Goal: Book appointment/travel/reservation

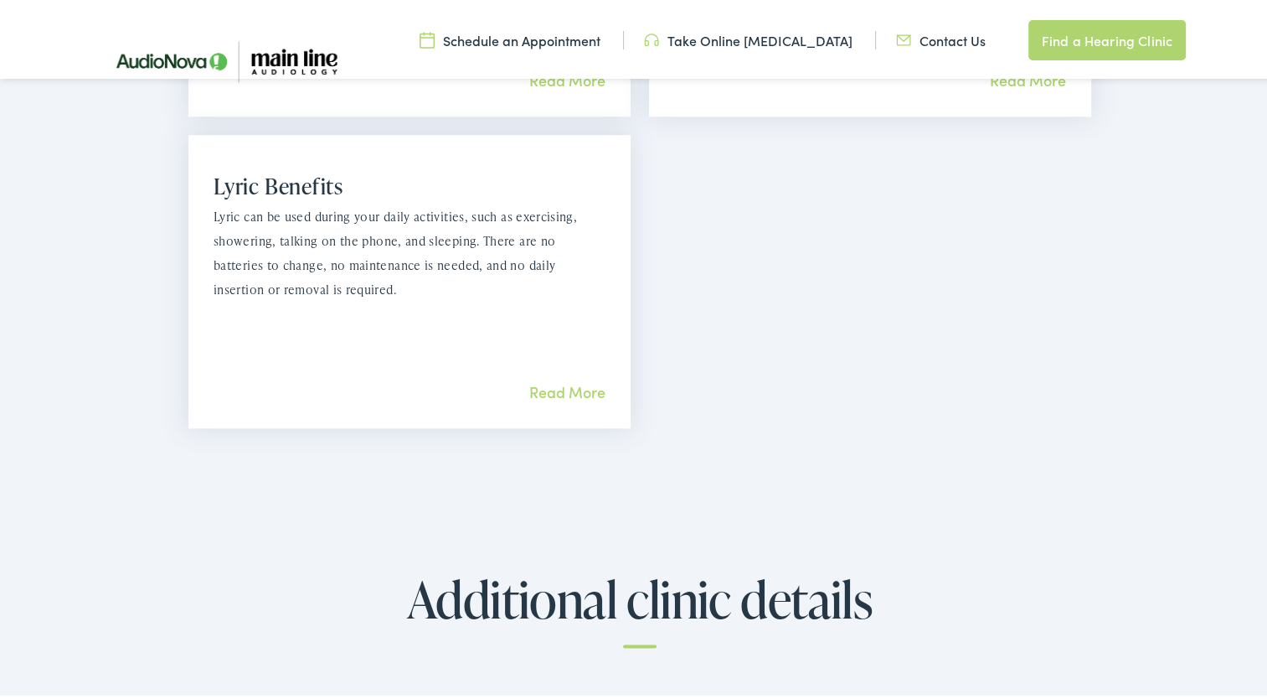
scroll to position [2345, 0]
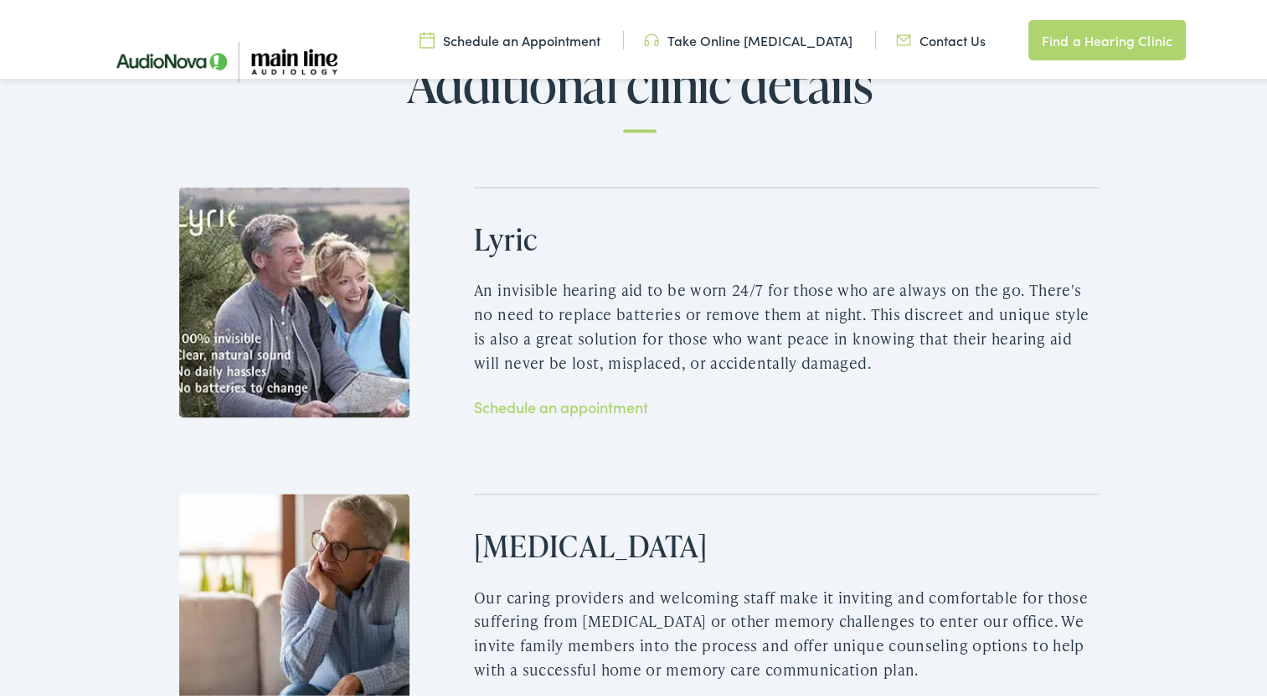
click at [569, 393] on link "Schedule an appointment" at bounding box center [561, 403] width 174 height 21
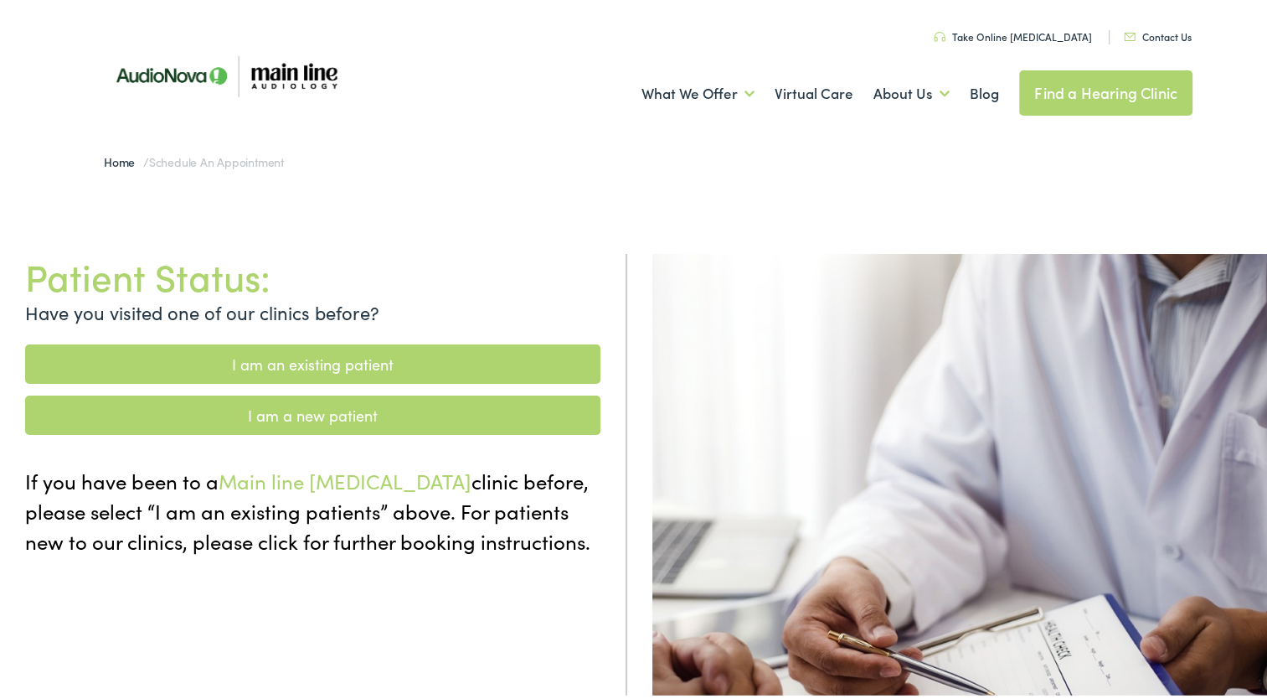
click at [359, 409] on link "I am a new patient" at bounding box center [312, 411] width 575 height 39
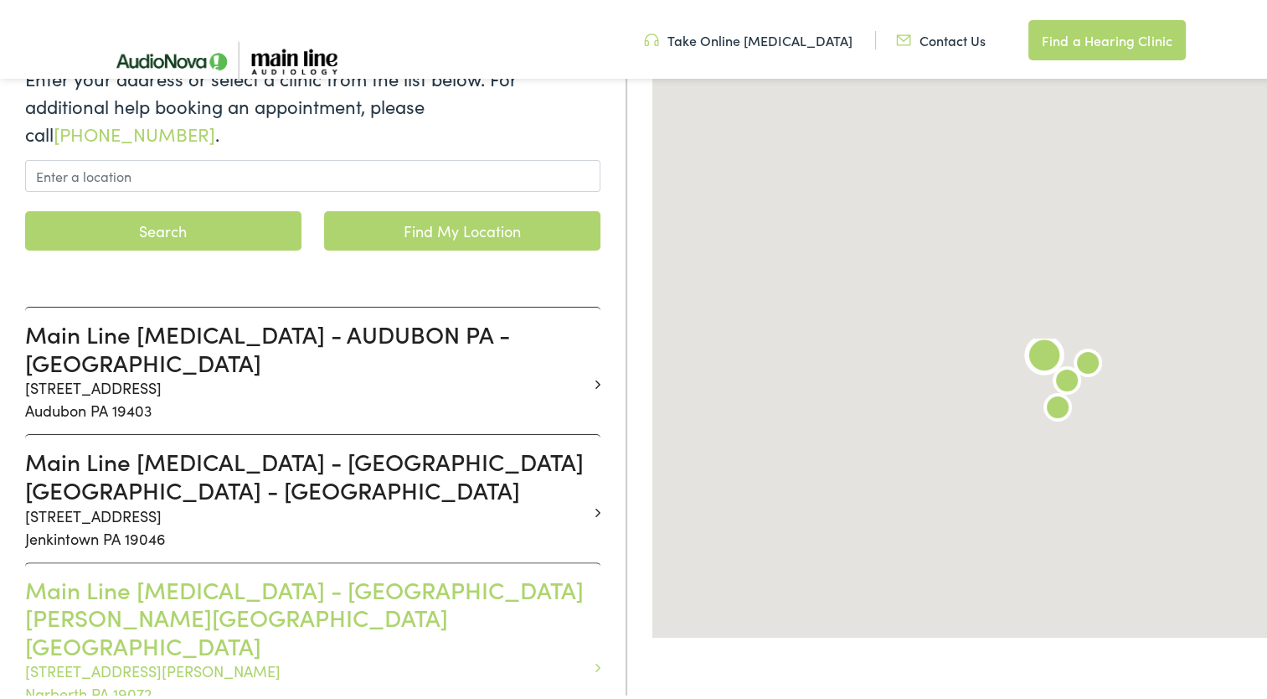
scroll to position [335, 0]
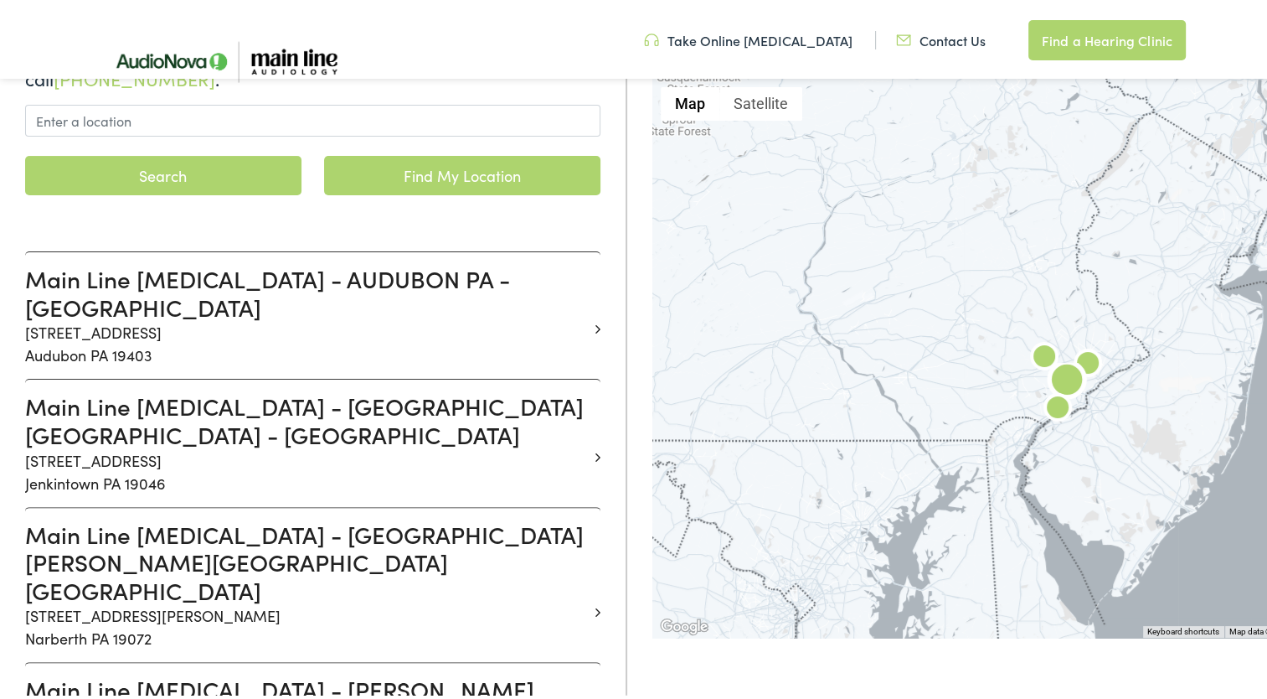
click at [286, 517] on h3 "Main Line Audiology - NARBERTH PA - MONTGOMERY" at bounding box center [306, 559] width 563 height 85
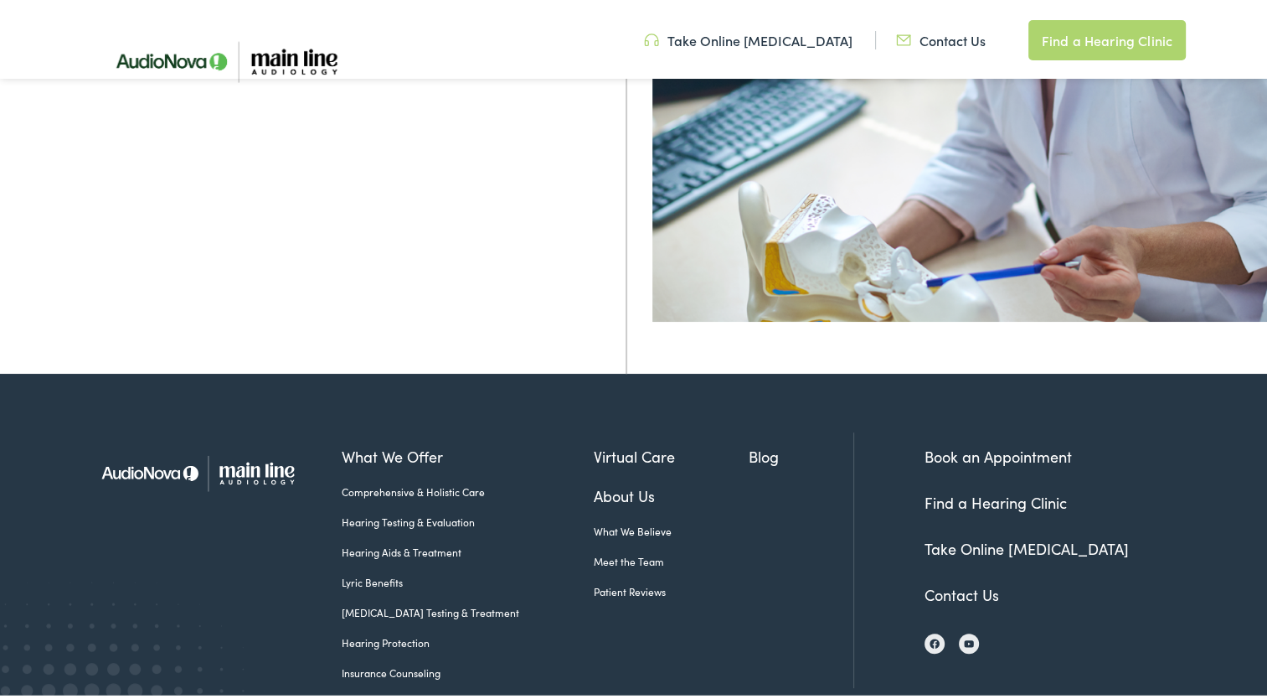
scroll to position [586, 0]
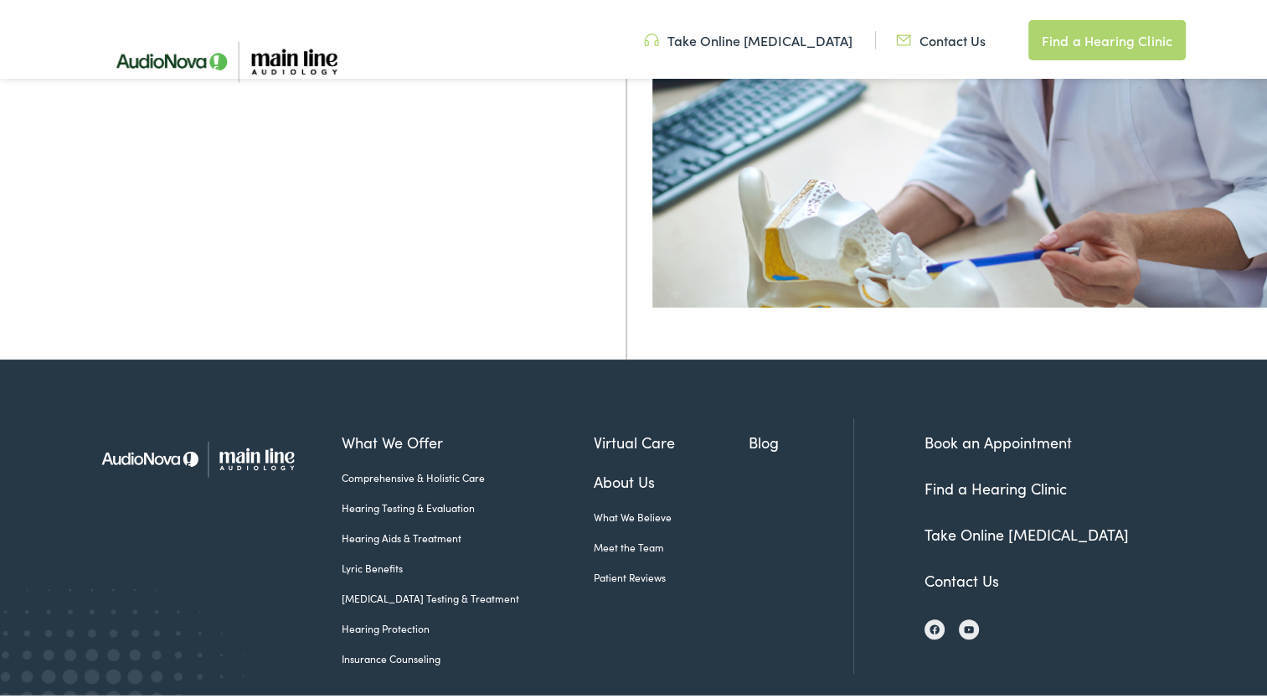
click at [991, 439] on link "Book an Appointment" at bounding box center [998, 438] width 147 height 21
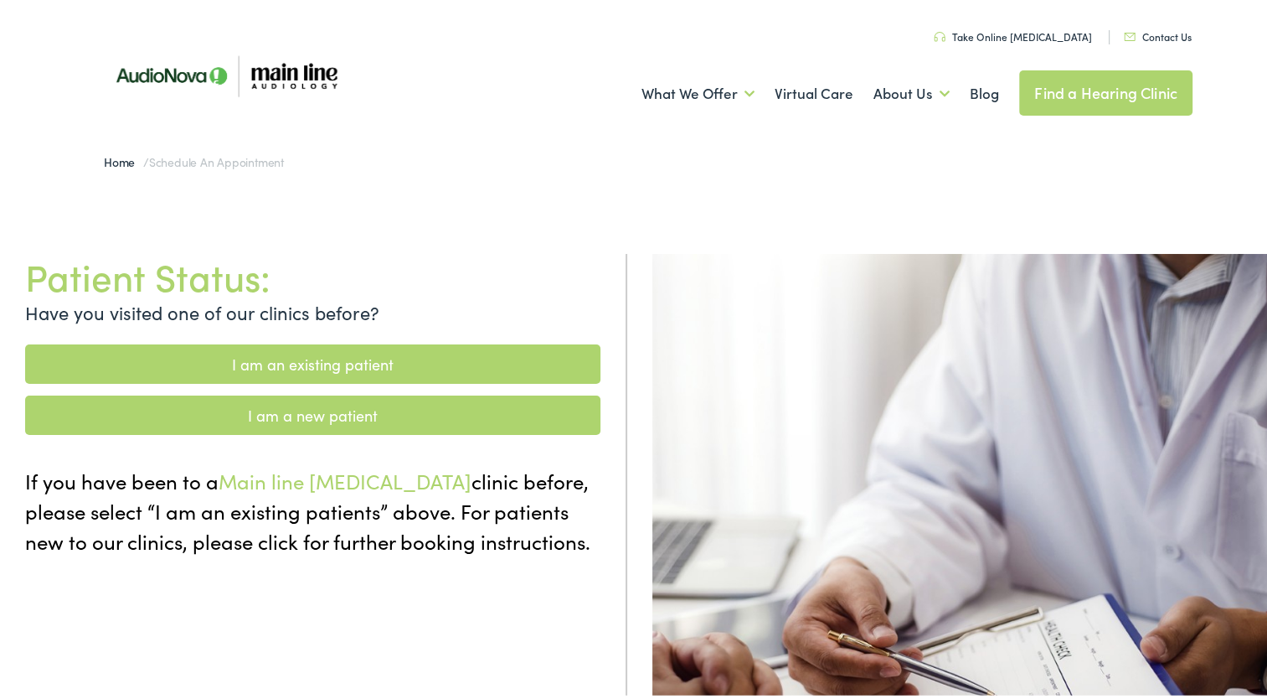
click at [318, 415] on link "I am a new patient" at bounding box center [312, 411] width 575 height 39
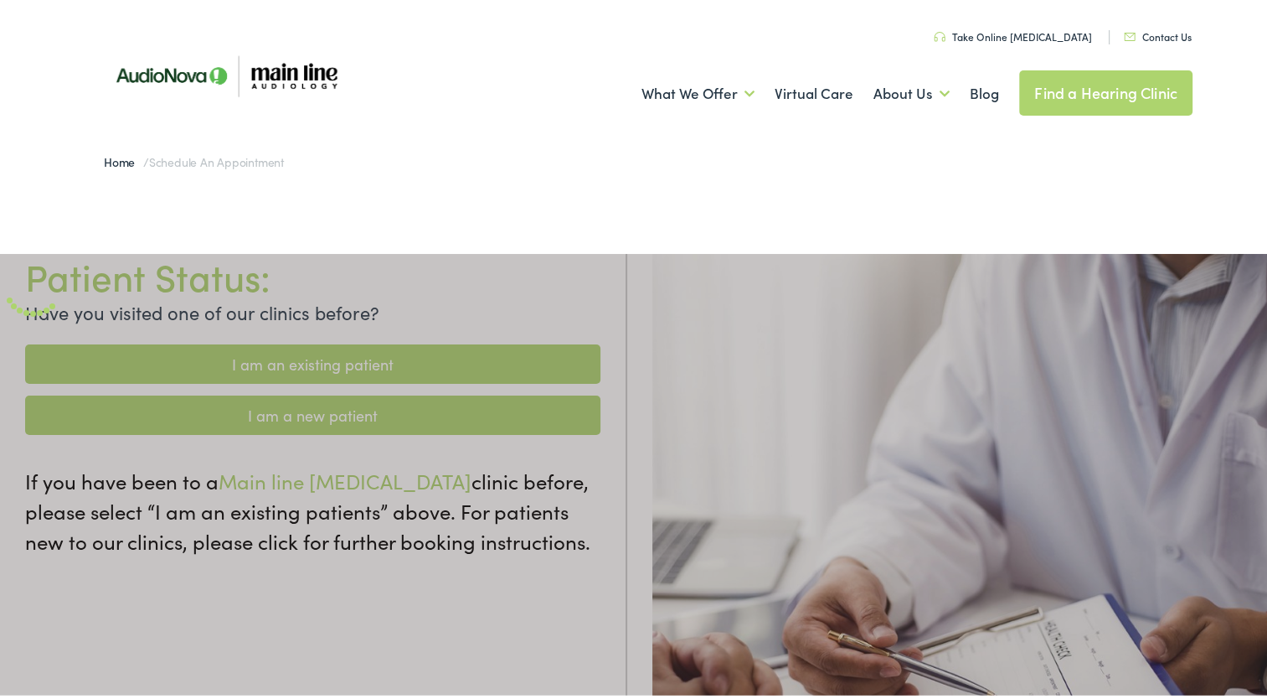
click at [317, 417] on div at bounding box center [640, 599] width 1280 height 699
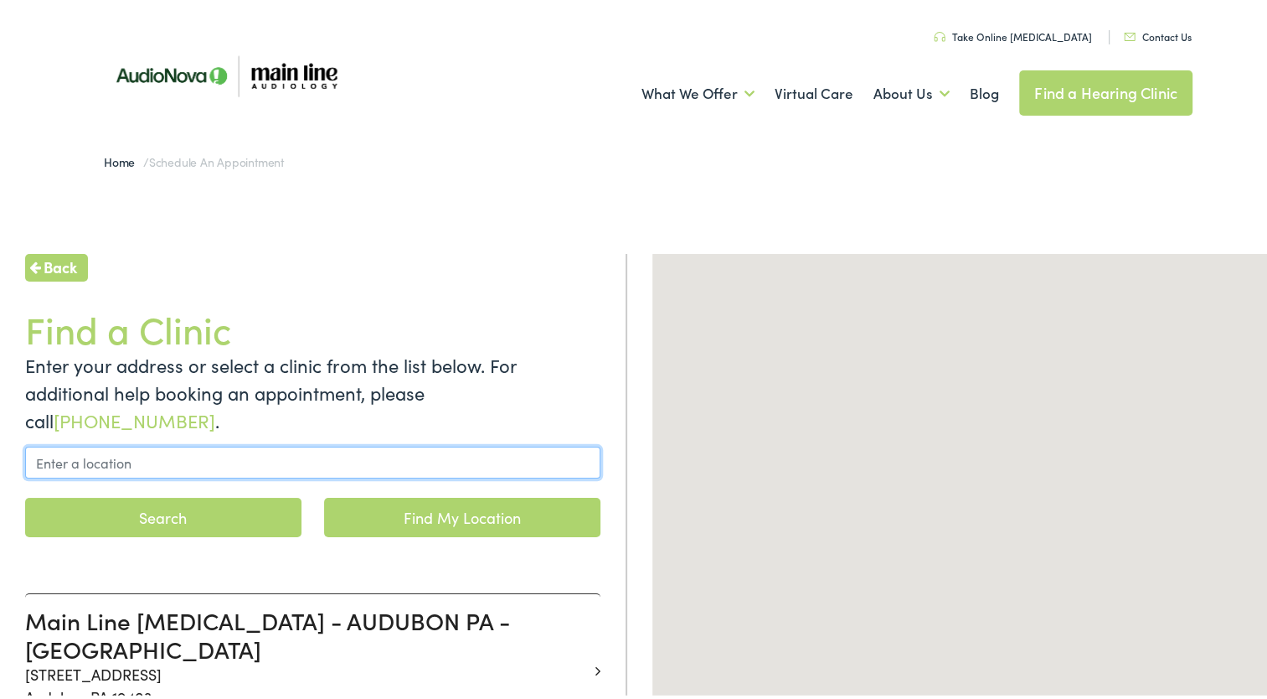
click at [327, 443] on input "text" at bounding box center [312, 459] width 575 height 32
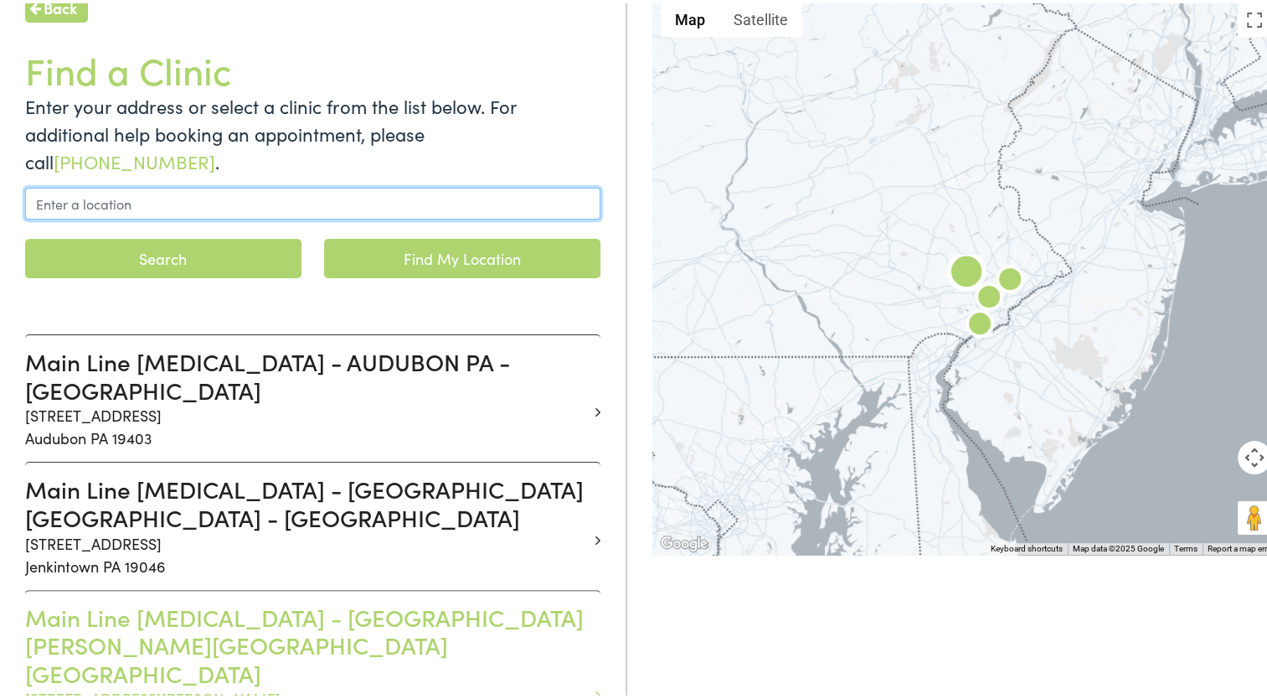
scroll to position [335, 0]
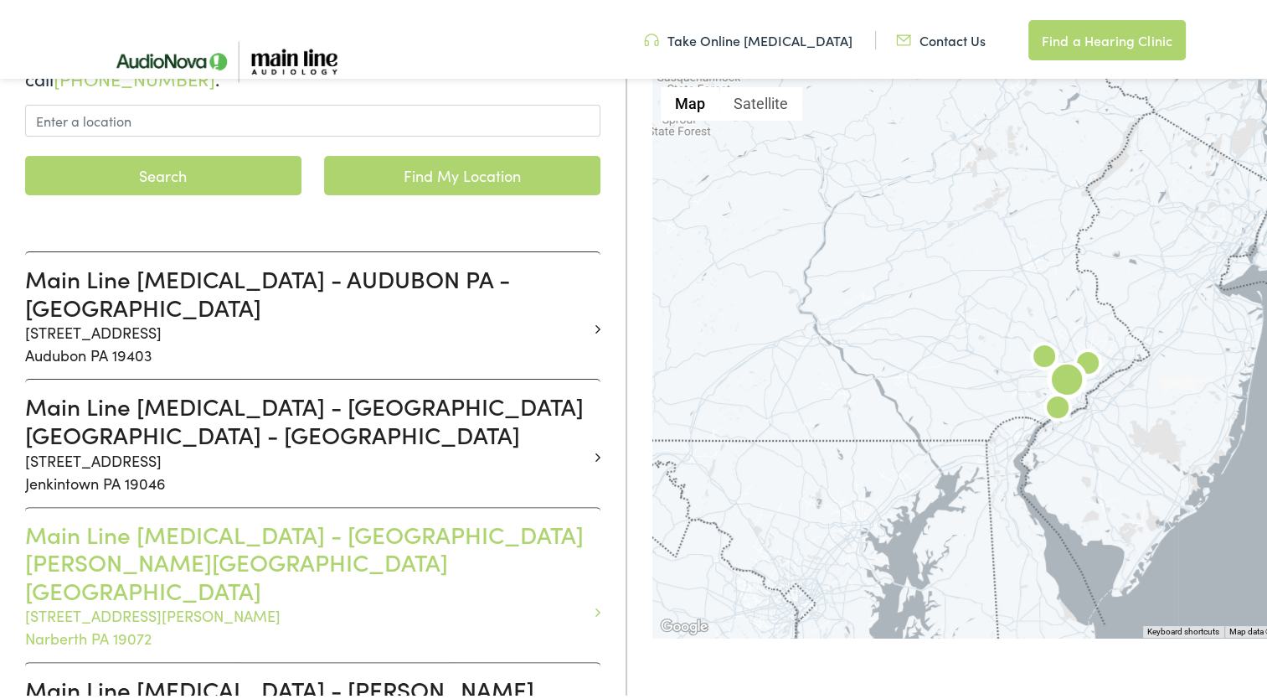
click at [271, 517] on h3 "Main Line Audiology - NARBERTH PA - MONTGOMERY" at bounding box center [306, 559] width 563 height 85
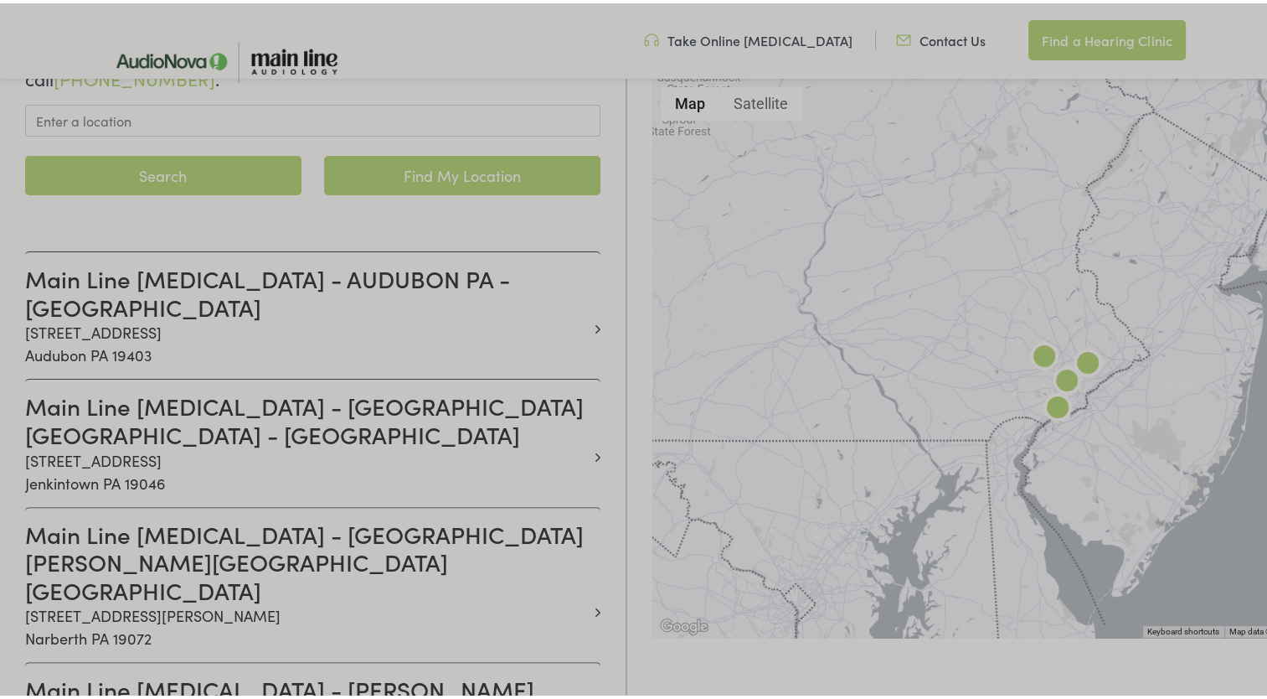
click at [226, 482] on div at bounding box center [640, 440] width 1280 height 1063
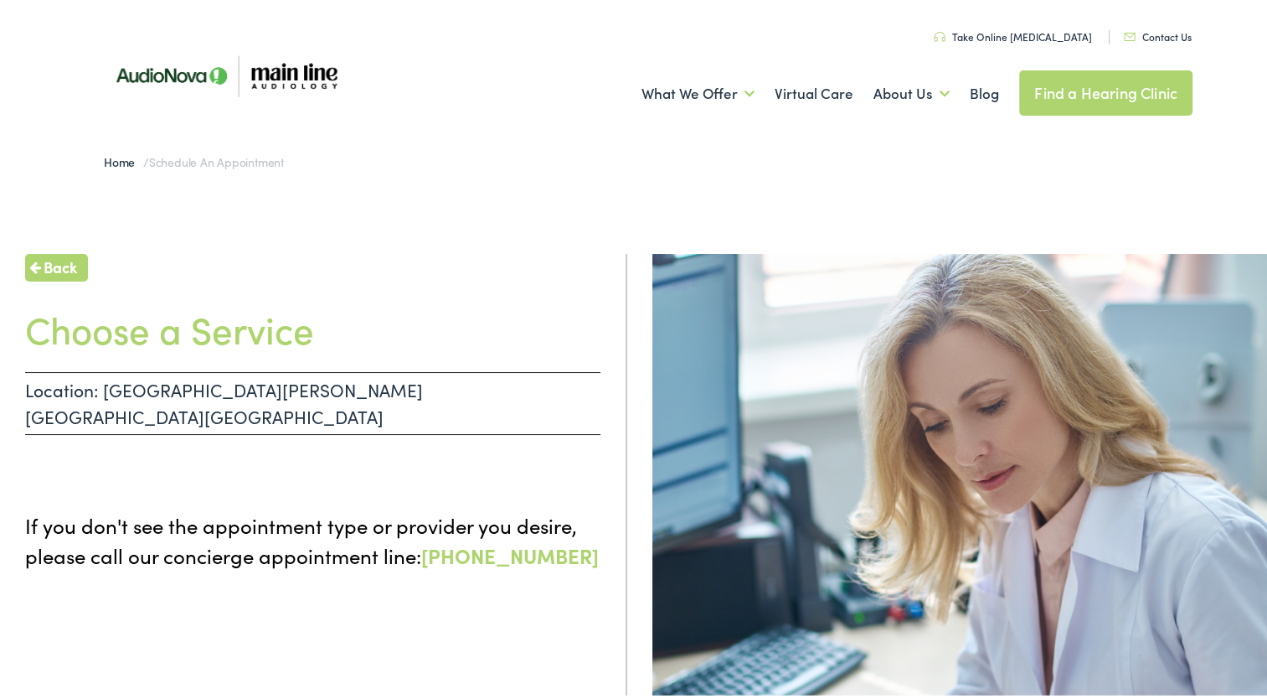
click at [204, 395] on p "Location: NARBERTH PA - MONTGOMERY" at bounding box center [312, 400] width 575 height 63
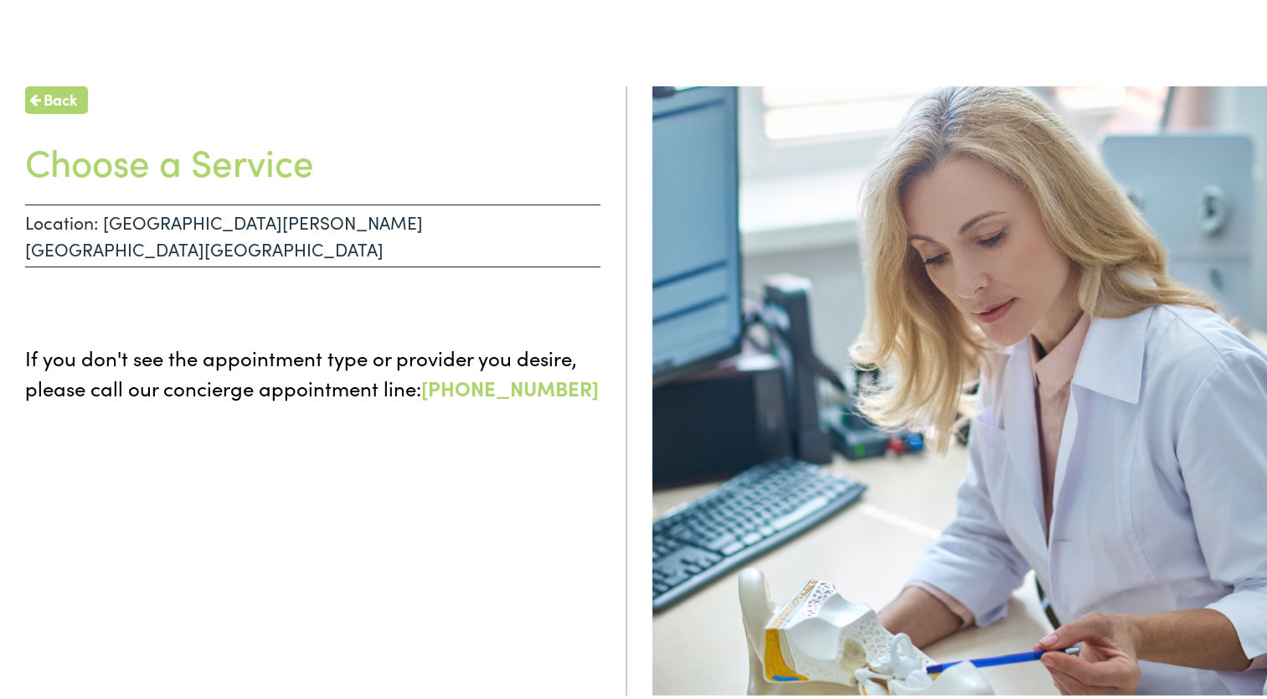
click at [356, 477] on div "Back Choose a Service Location: NARBERTH PA - MONTGOMERY If you don't see the a…" at bounding box center [313, 432] width 627 height 699
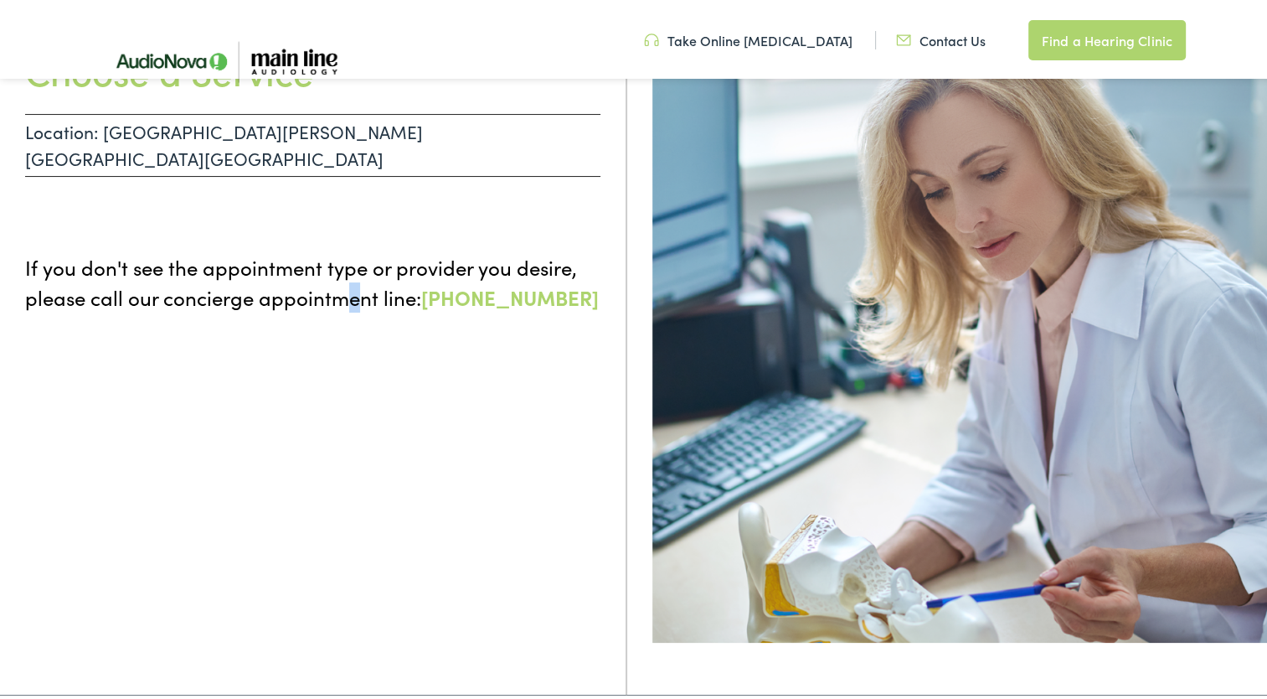
scroll to position [0, 0]
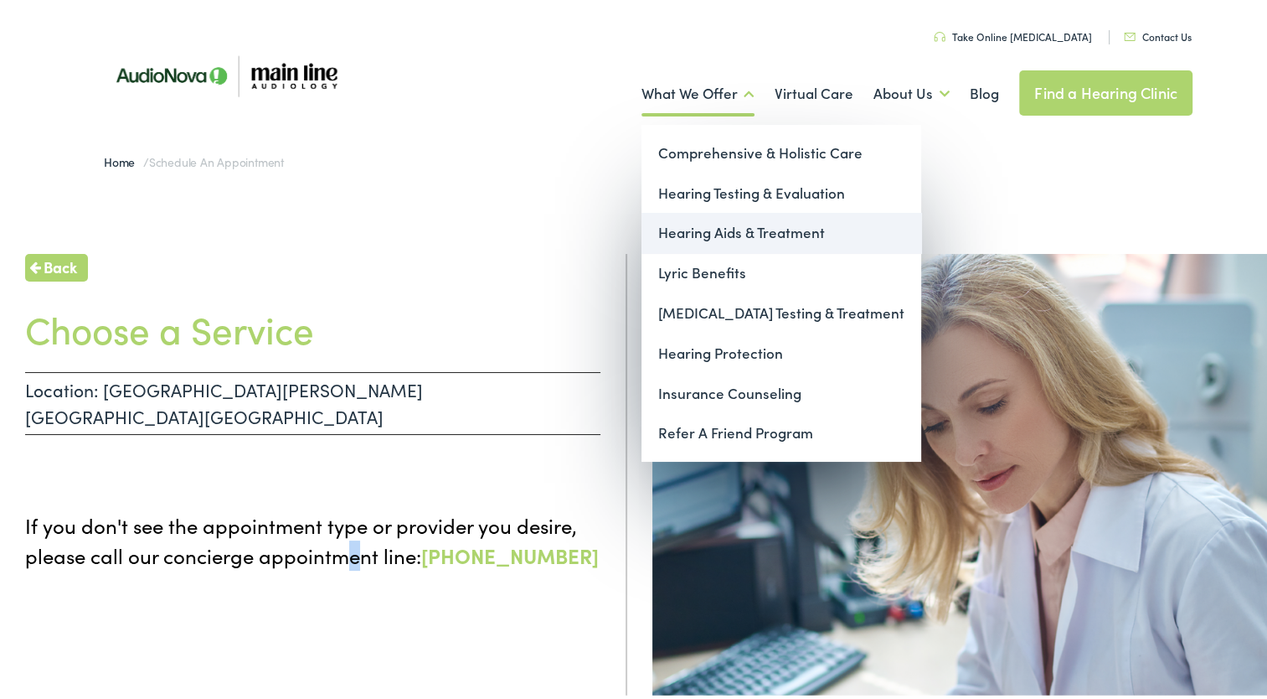
click at [715, 235] on link "Hearing Aids & Treatment" at bounding box center [782, 229] width 280 height 40
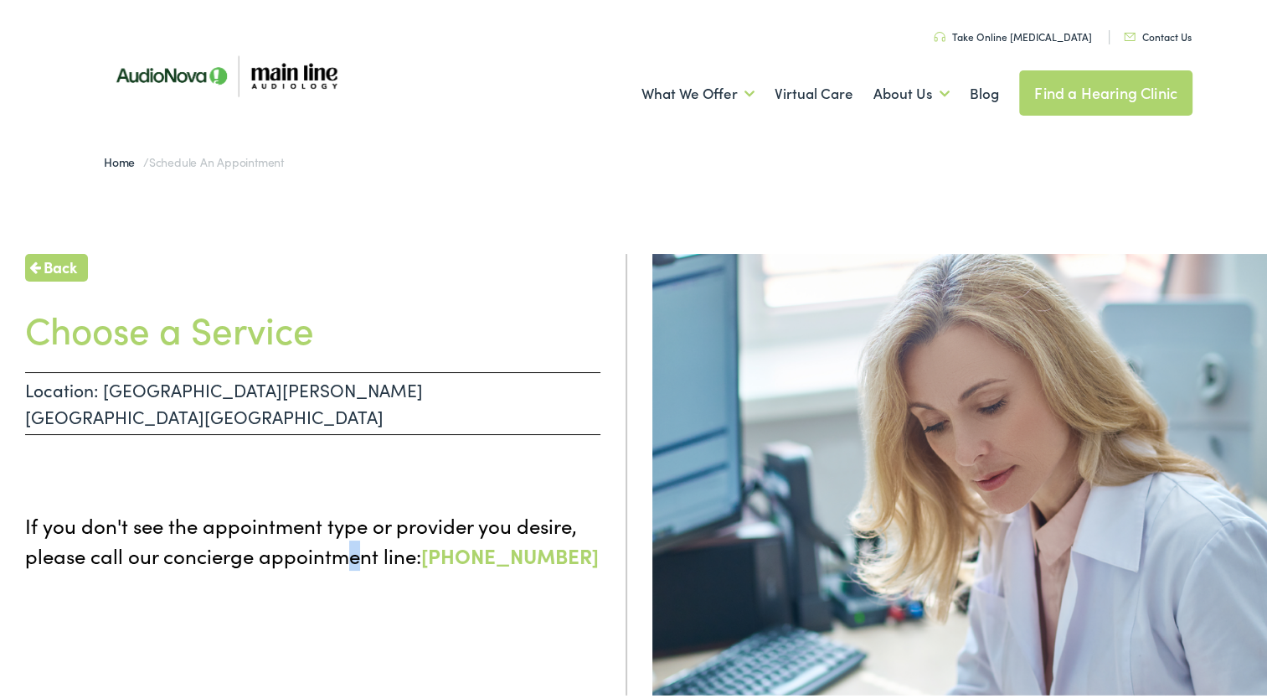
click at [69, 261] on span "Back" at bounding box center [61, 263] width 34 height 23
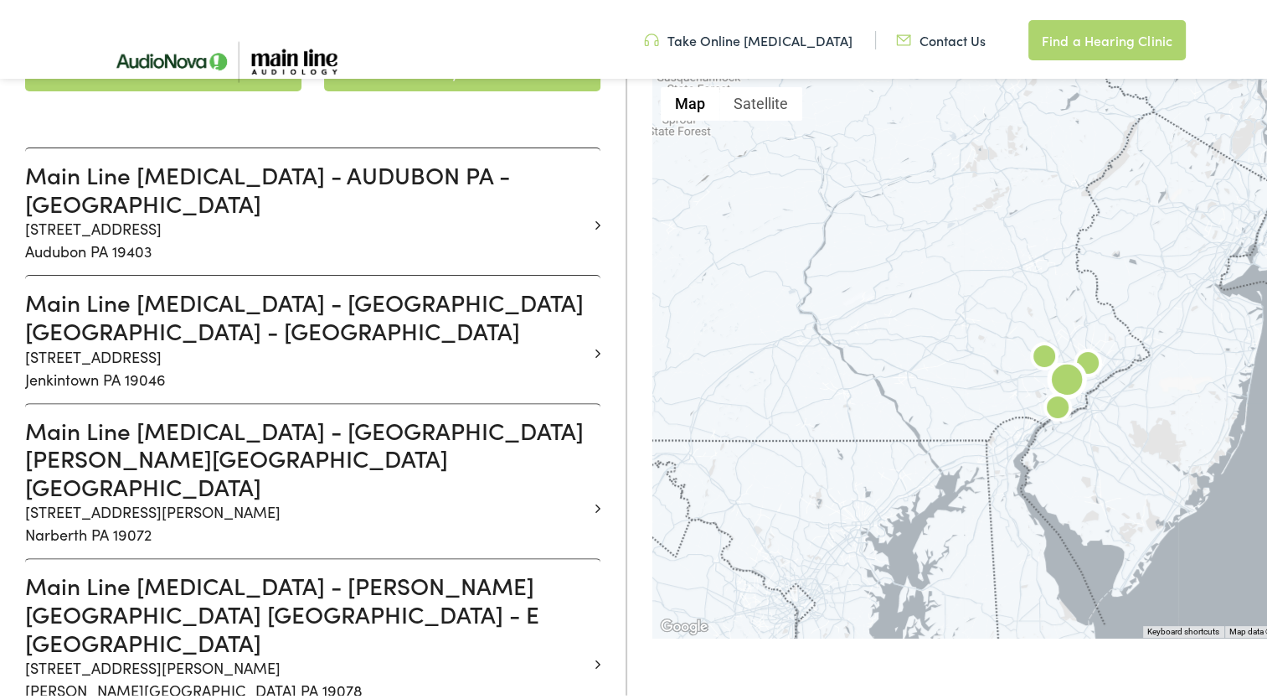
scroll to position [503, 0]
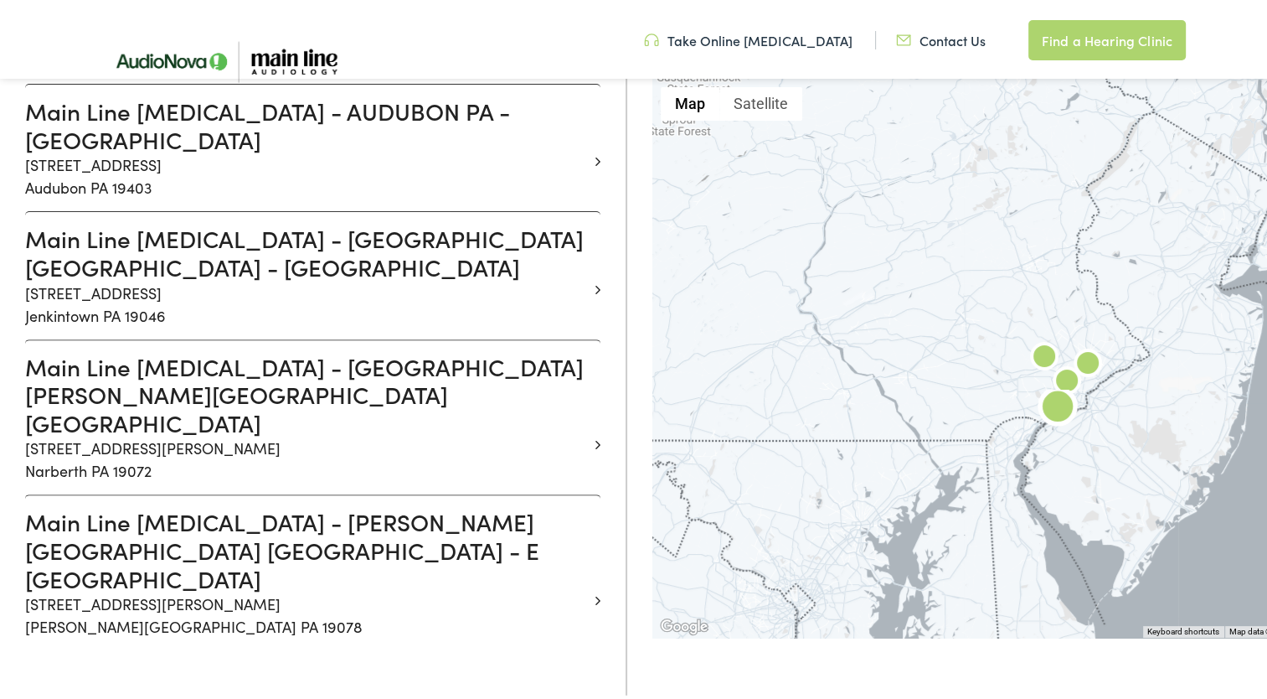
drag, startPoint x: 364, startPoint y: 449, endPoint x: 369, endPoint y: 460, distance: 12.0
click at [363, 504] on h3 "Main Line Audiology - RIDLEY PARK PA - E CHESTER" at bounding box center [306, 546] width 563 height 85
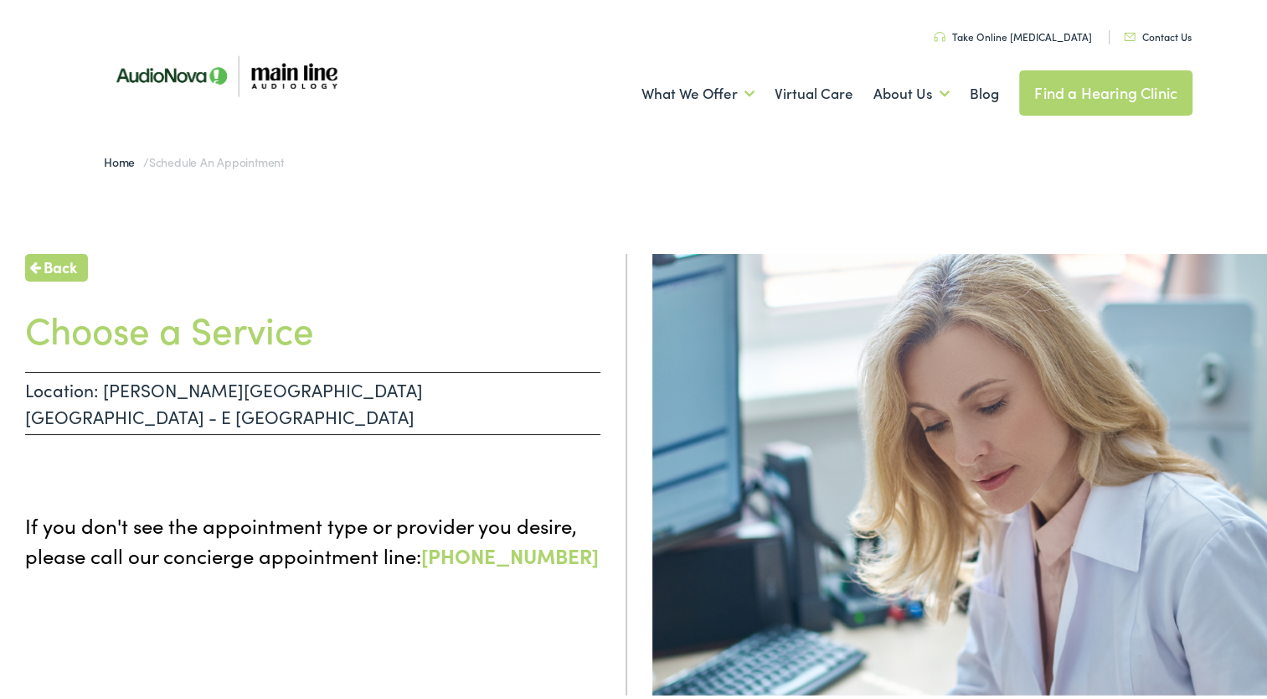
click at [262, 390] on p "Location: RIDLEY PARK PA - E CHESTER" at bounding box center [312, 400] width 575 height 63
click at [185, 332] on h1 "Choose a Service" at bounding box center [312, 325] width 575 height 44
click at [1144, 28] on link "Contact Us" at bounding box center [1158, 33] width 68 height 14
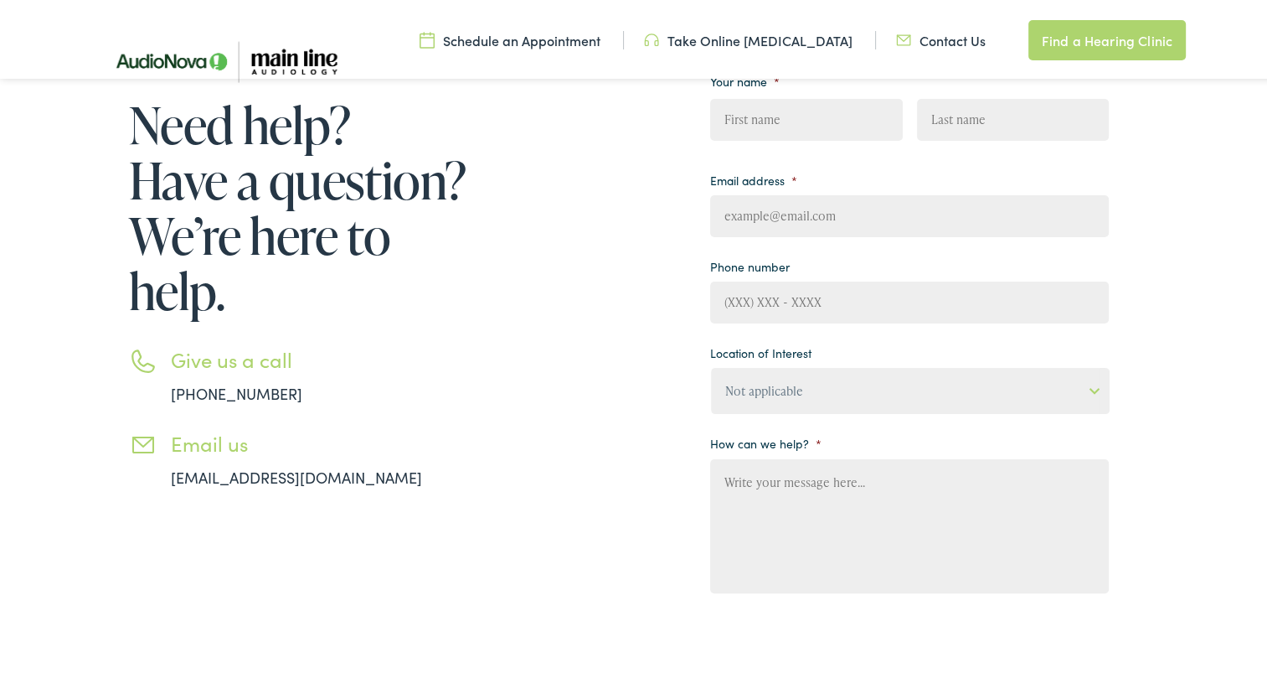
scroll to position [251, 0]
